Goal: Task Accomplishment & Management: Manage account settings

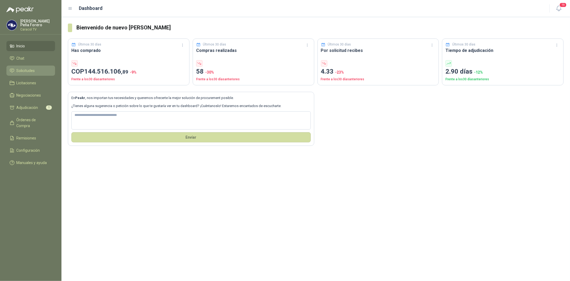
click at [29, 68] on span "Solicitudes" at bounding box center [26, 71] width 18 height 6
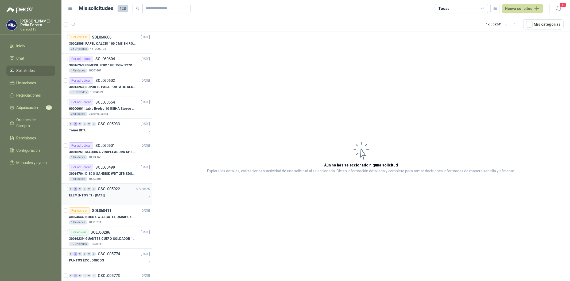
click at [99, 196] on p "ELEMENTOS TI - [DATE]" at bounding box center [87, 195] width 36 height 5
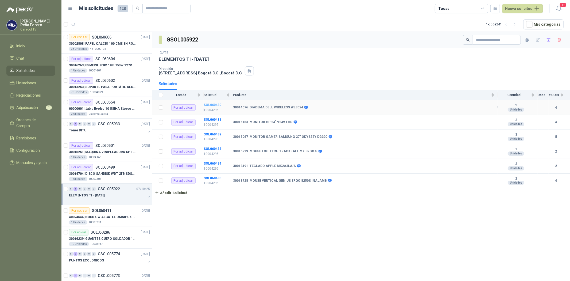
click at [218, 105] on b "SOL060430" at bounding box center [213, 105] width 18 height 4
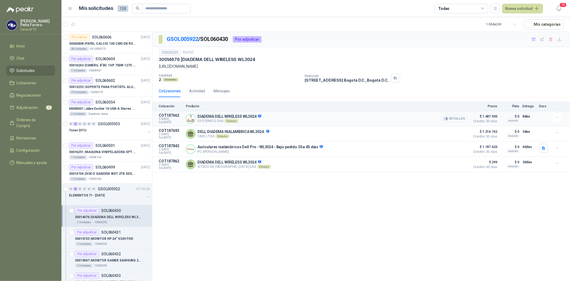
click at [446, 118] on icon "button" at bounding box center [446, 119] width 4 height 4
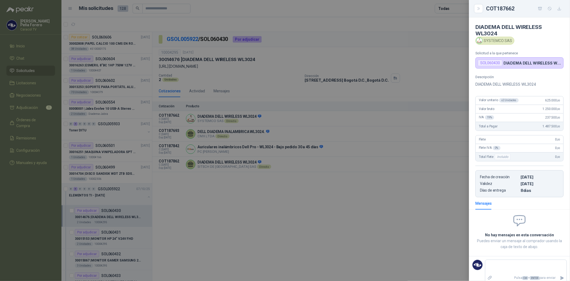
click at [376, 183] on div at bounding box center [285, 140] width 570 height 281
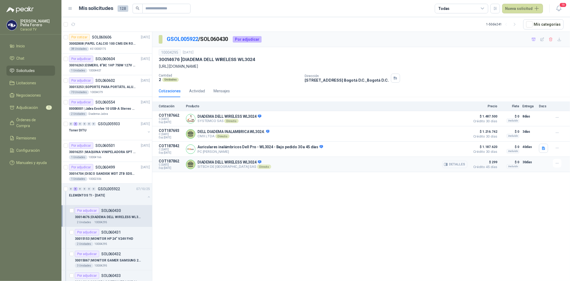
click at [460, 167] on button "Detalles" at bounding box center [454, 164] width 25 height 7
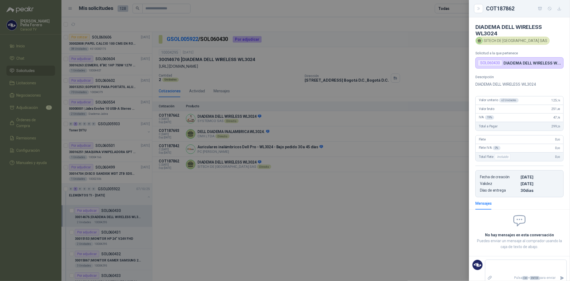
click at [429, 185] on div at bounding box center [285, 140] width 570 height 281
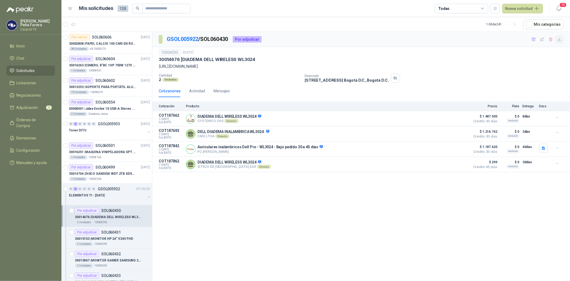
click at [561, 38] on icon "button" at bounding box center [559, 39] width 5 height 5
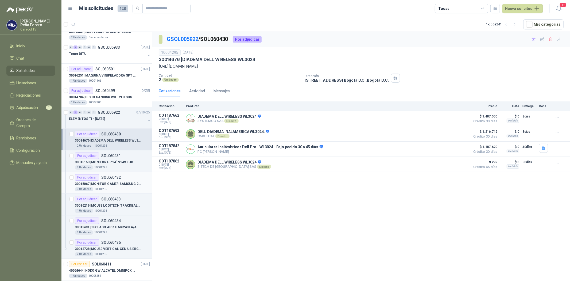
scroll to position [89, 0]
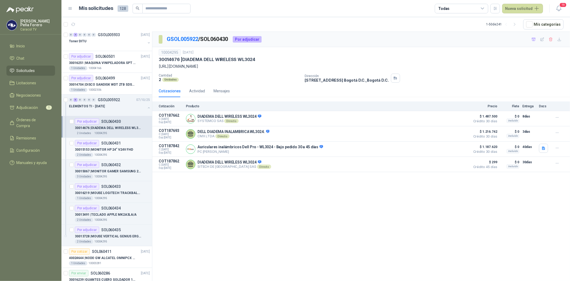
click at [117, 143] on p "SOL060431" at bounding box center [111, 143] width 20 height 4
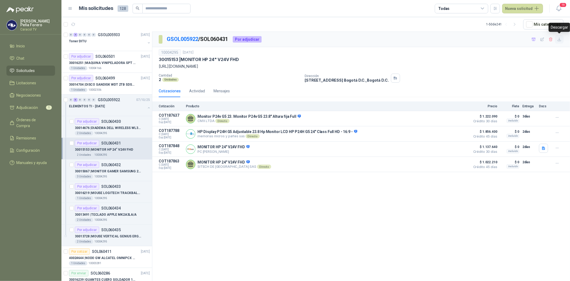
click at [561, 40] on icon "button" at bounding box center [559, 39] width 5 height 5
click at [116, 170] on p "30015067 | MONITOR GAMER SAMSUNG 27" ODYSEEY DG300" at bounding box center [108, 171] width 67 height 5
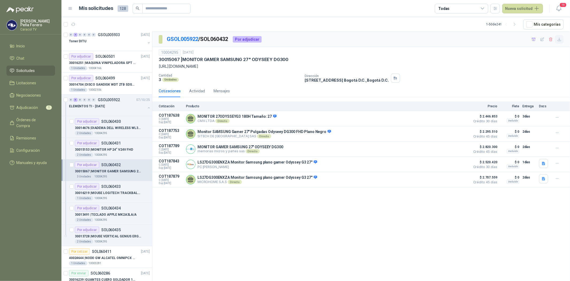
click at [559, 40] on icon "button" at bounding box center [559, 39] width 5 height 5
click at [115, 189] on div "Por adjudicar SOL060433 30016219 | MOUSE LOGITECH TRACKBALL MX ERGO S 1 Unidade…" at bounding box center [112, 191] width 75 height 17
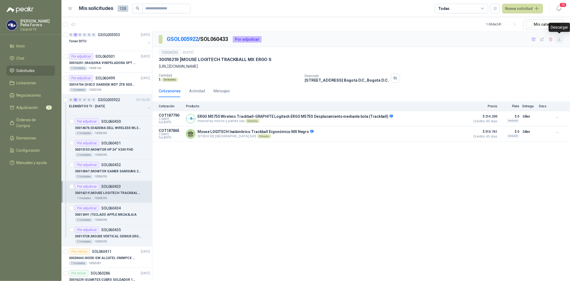
click at [562, 41] on icon "button" at bounding box center [559, 39] width 5 height 5
click at [111, 213] on p "30013491 | TECLADO APPLE MK2A3LA/A" at bounding box center [106, 214] width 62 height 5
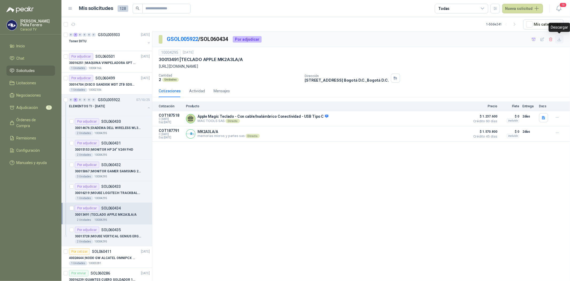
click at [560, 38] on icon "button" at bounding box center [559, 39] width 5 height 5
click at [119, 235] on p "30013728 | MOUSE VERTICAL GENIUS ERGO 8250S INALAMB" at bounding box center [108, 236] width 67 height 5
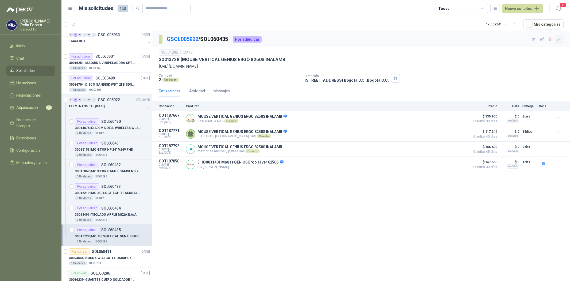
click at [559, 38] on icon "button" at bounding box center [559, 39] width 5 height 5
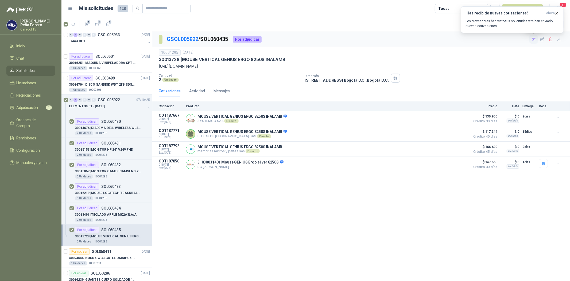
click at [532, 38] on icon "button" at bounding box center [534, 39] width 4 height 3
click at [32, 106] on span "Adjudicación" at bounding box center [28, 108] width 22 height 6
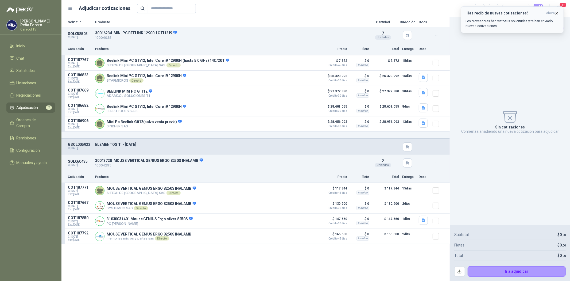
click at [556, 13] on icon "button" at bounding box center [557, 13] width 5 height 5
click at [478, 8] on icon "button" at bounding box center [480, 8] width 4 height 3
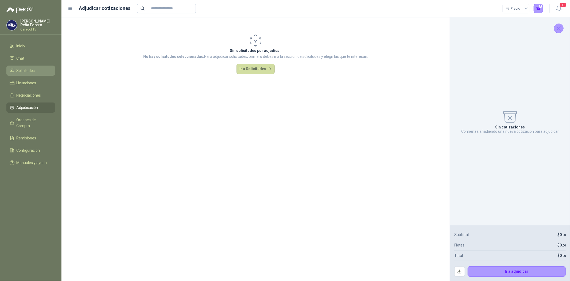
click at [24, 71] on span "Solicitudes" at bounding box center [26, 71] width 18 height 6
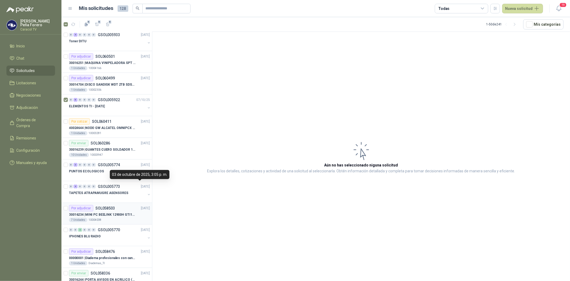
scroll to position [119, 0]
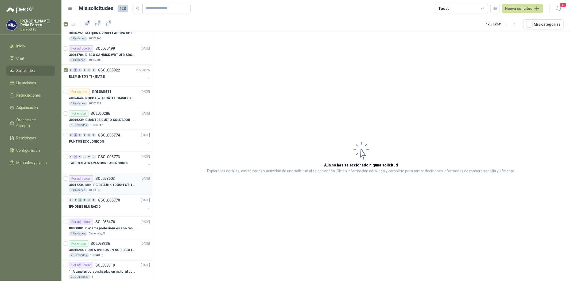
click at [106, 187] on p "30016234 | MINI PC BEELINK 12900H GTI12 I9" at bounding box center [102, 184] width 67 height 5
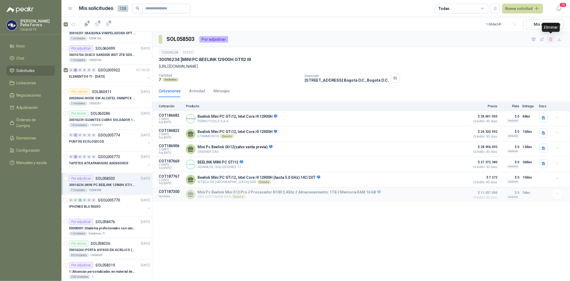
click at [551, 39] on icon "button" at bounding box center [550, 39] width 3 height 4
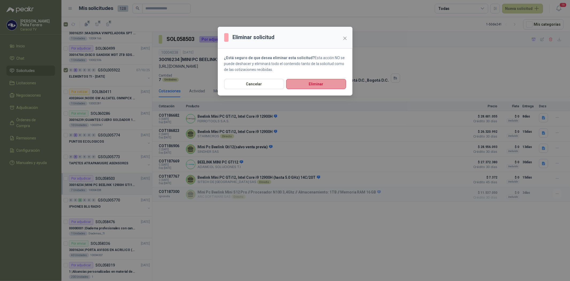
click at [319, 84] on button "Eliminar" at bounding box center [316, 84] width 60 height 10
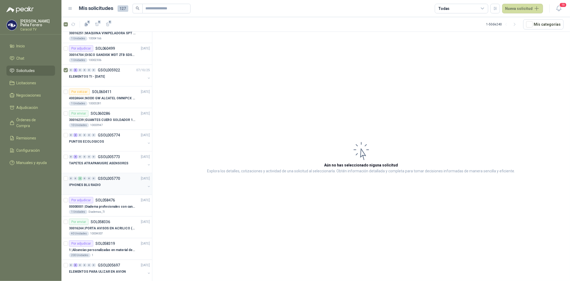
scroll to position [89, 0]
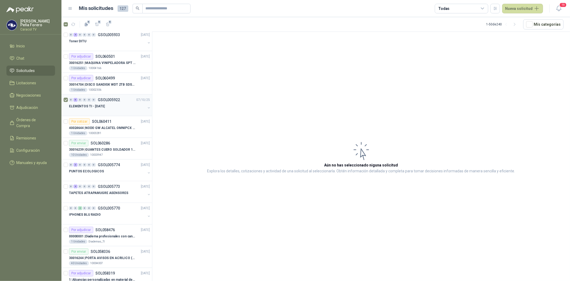
click at [86, 103] on div "ELEMENTOS TI - [DATE]" at bounding box center [107, 106] width 77 height 6
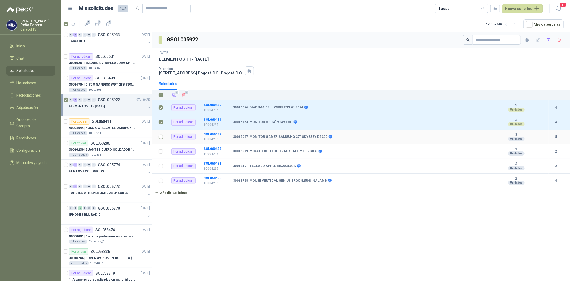
click at [160, 134] on label at bounding box center [161, 137] width 4 height 6
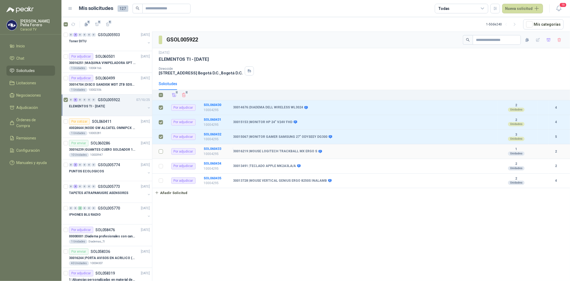
click at [162, 147] on td at bounding box center [159, 151] width 14 height 15
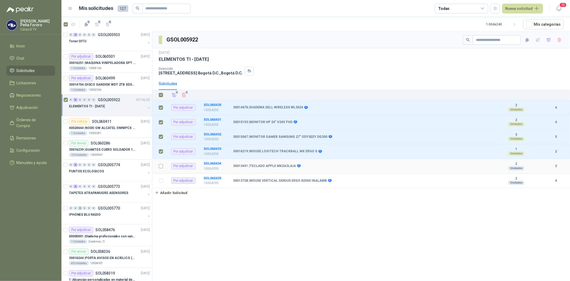
click at [161, 170] on td at bounding box center [159, 166] width 14 height 15
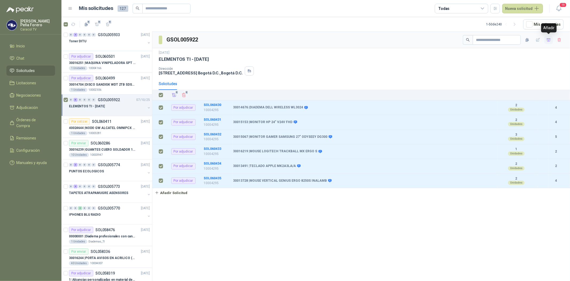
click at [549, 41] on icon "button" at bounding box center [549, 39] width 4 height 3
click at [30, 107] on span "Adjudicación" at bounding box center [28, 108] width 22 height 6
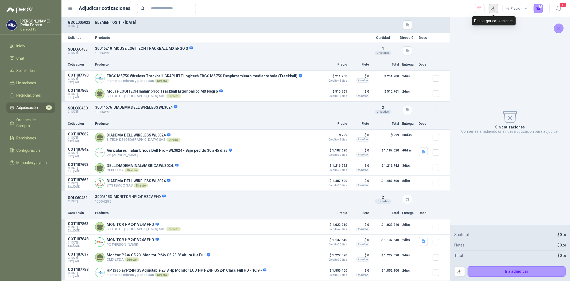
click at [495, 10] on button "button" at bounding box center [494, 9] width 10 height 10
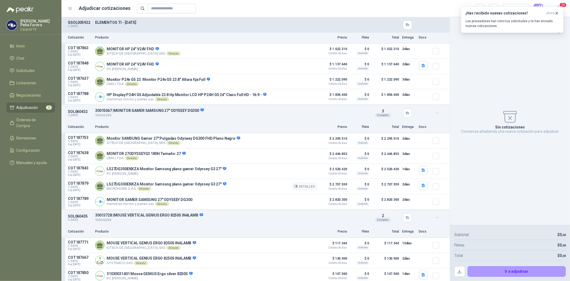
scroll to position [255, 0]
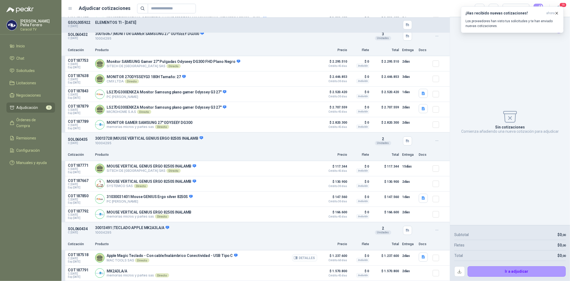
click at [299, 257] on button "Detalles" at bounding box center [304, 257] width 25 height 7
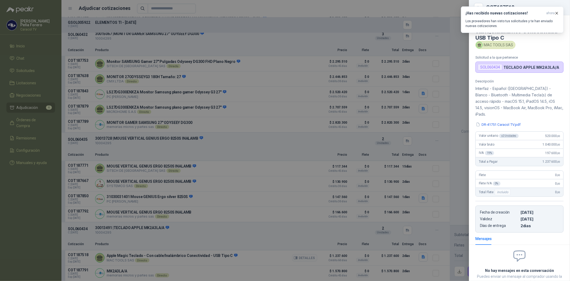
scroll to position [38, 0]
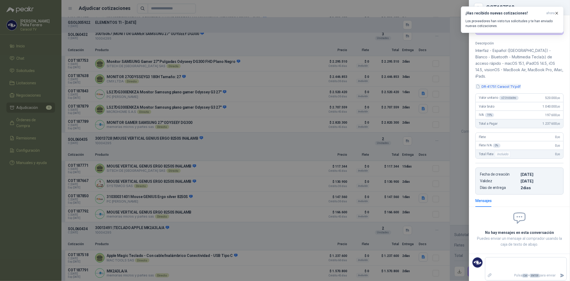
click at [500, 84] on button "DR-41751 Caracol TV.pdf" at bounding box center [499, 87] width 46 height 6
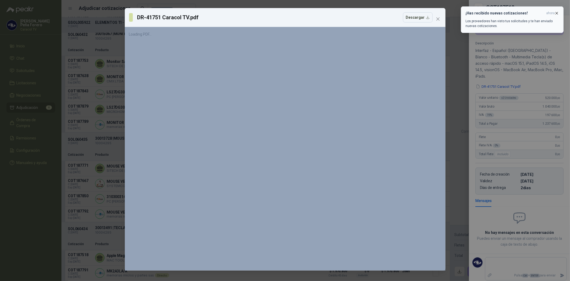
click at [558, 11] on icon "button" at bounding box center [557, 13] width 5 height 5
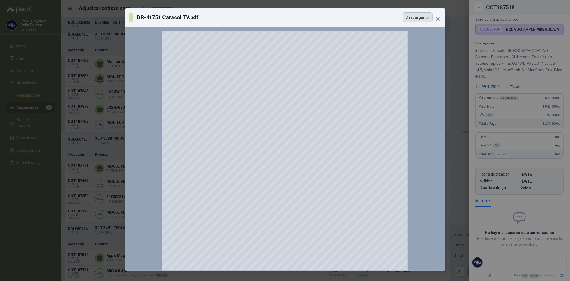
click at [412, 19] on button "Descargar" at bounding box center [418, 17] width 30 height 10
